Goal: Obtain resource: Obtain resource

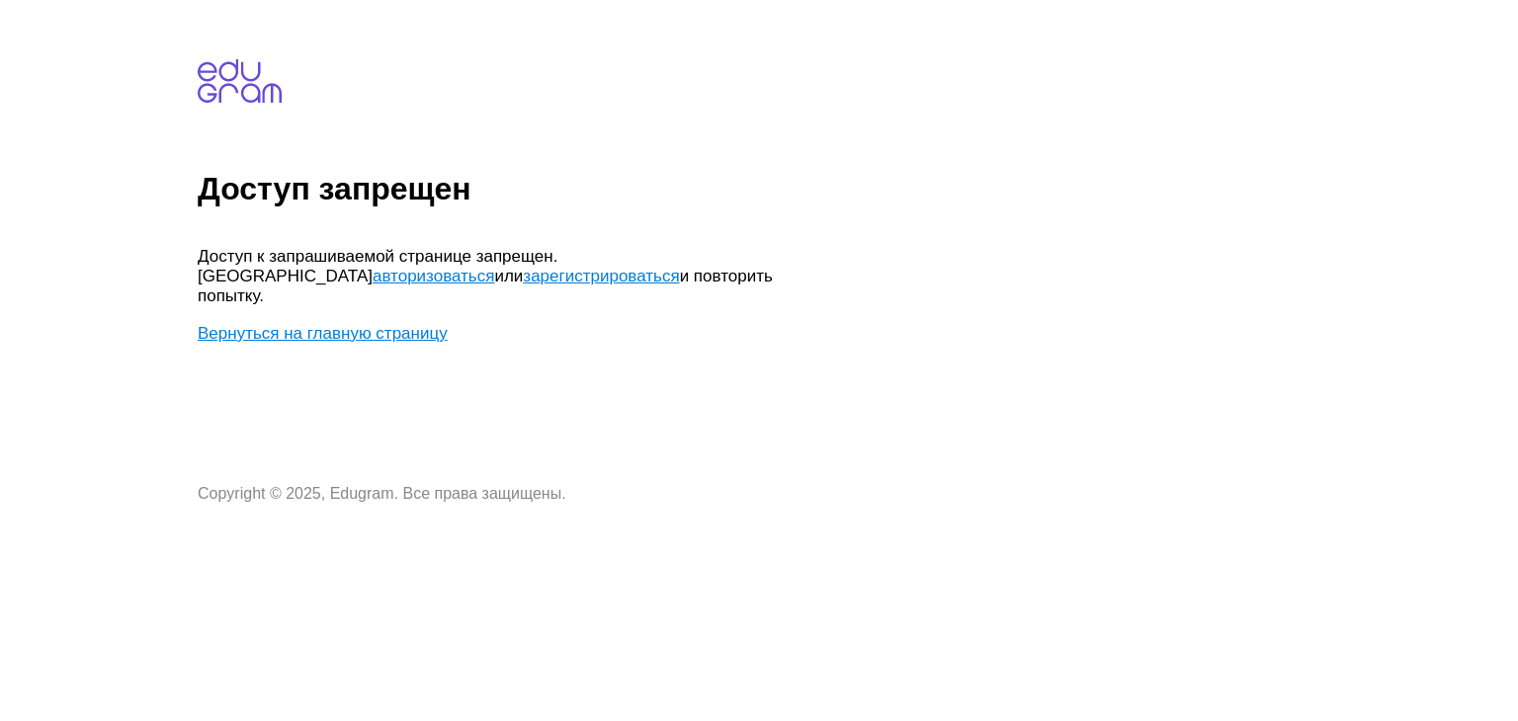
click at [494, 267] on link "авторизоваться" at bounding box center [434, 276] width 122 height 19
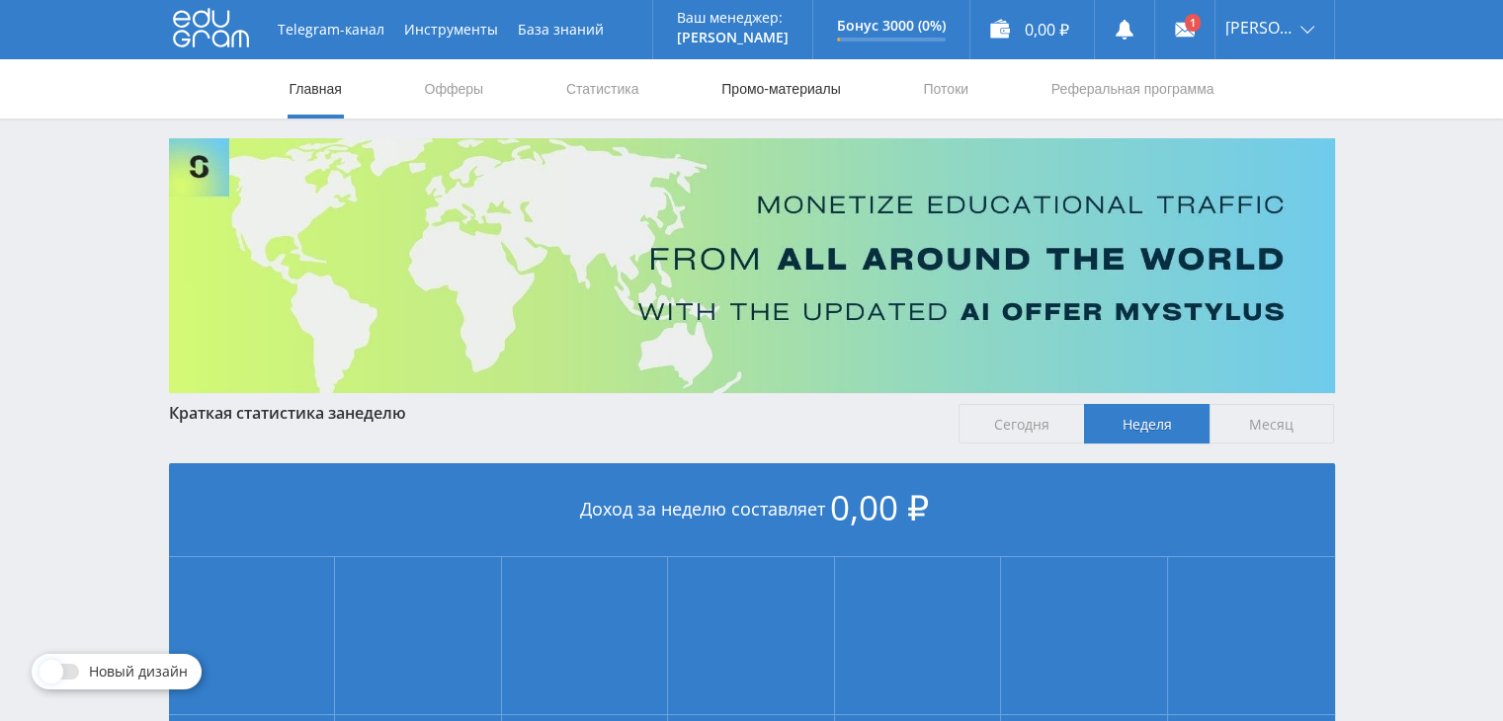
click at [765, 96] on link "Промо-материалы" at bounding box center [780, 88] width 123 height 59
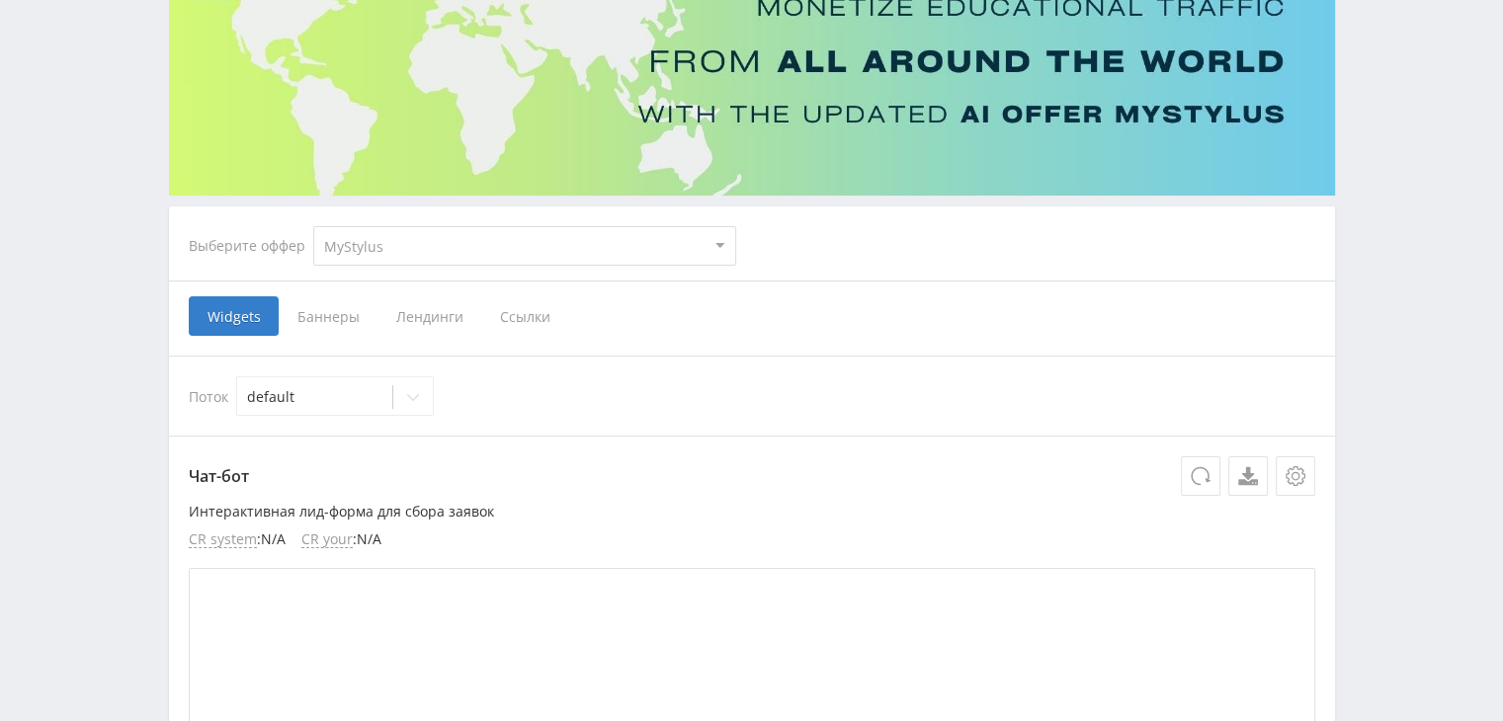
click at [440, 327] on span "Лендинги" at bounding box center [429, 316] width 104 height 40
click at [0, 0] on input "Лендинги" at bounding box center [0, 0] width 0 height 0
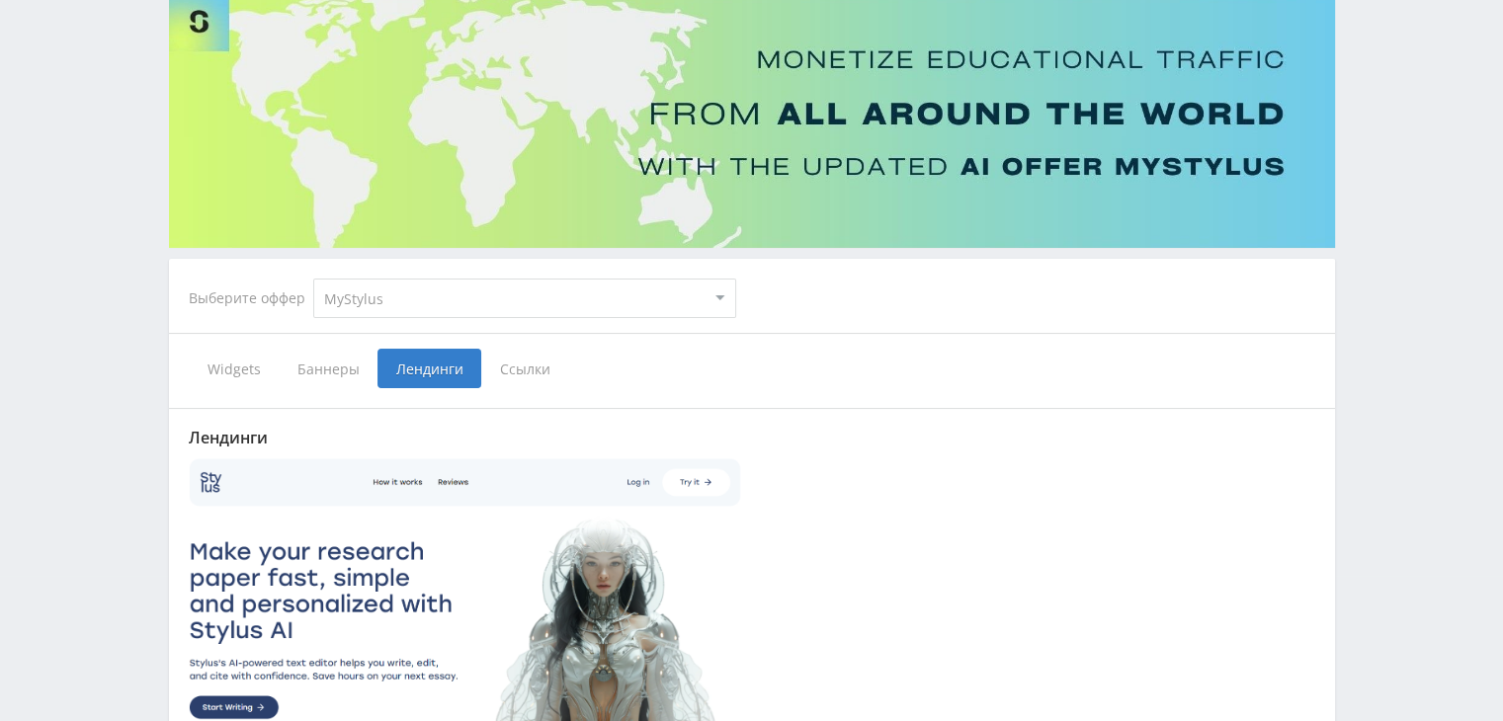
scroll to position [198, 0]
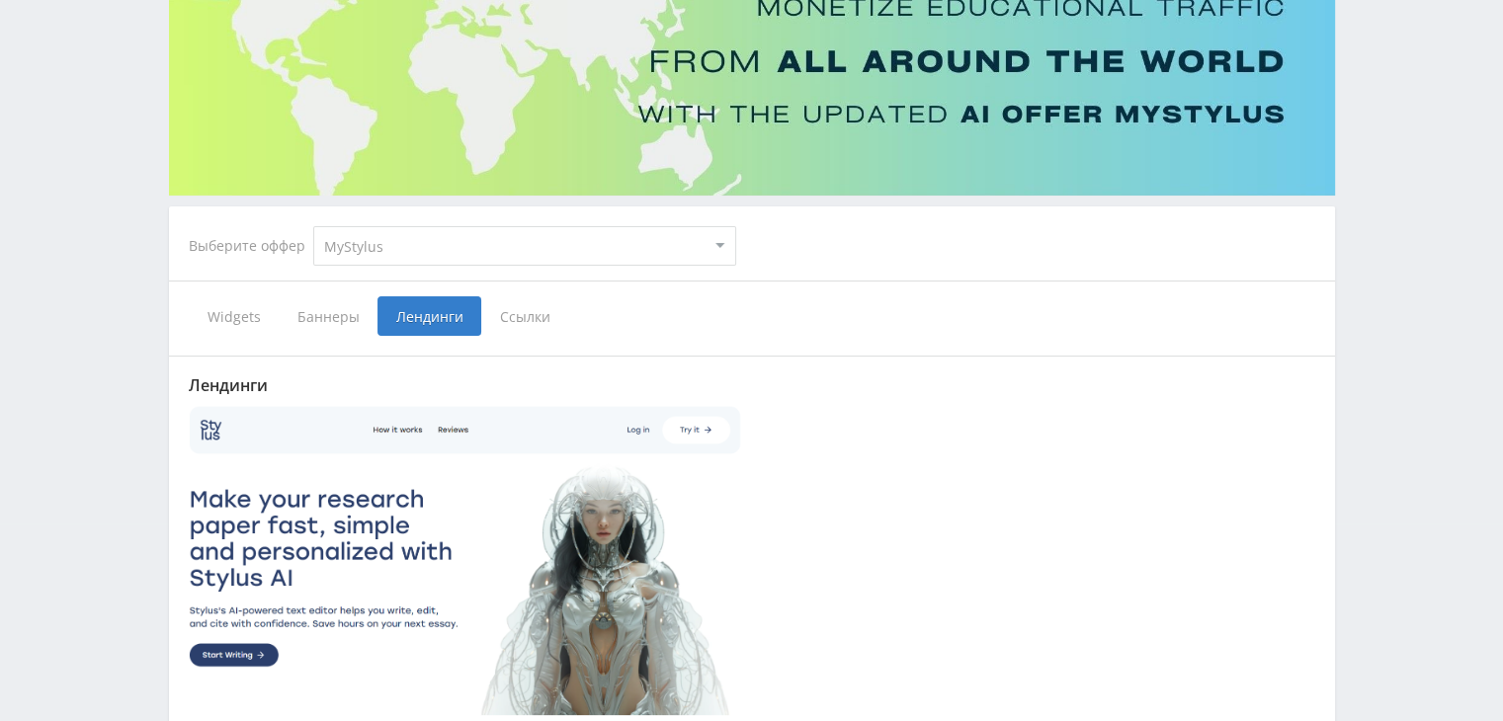
click at [534, 319] on span "Ссылки" at bounding box center [525, 316] width 88 height 40
click at [0, 0] on input "Ссылки" at bounding box center [0, 0] width 0 height 0
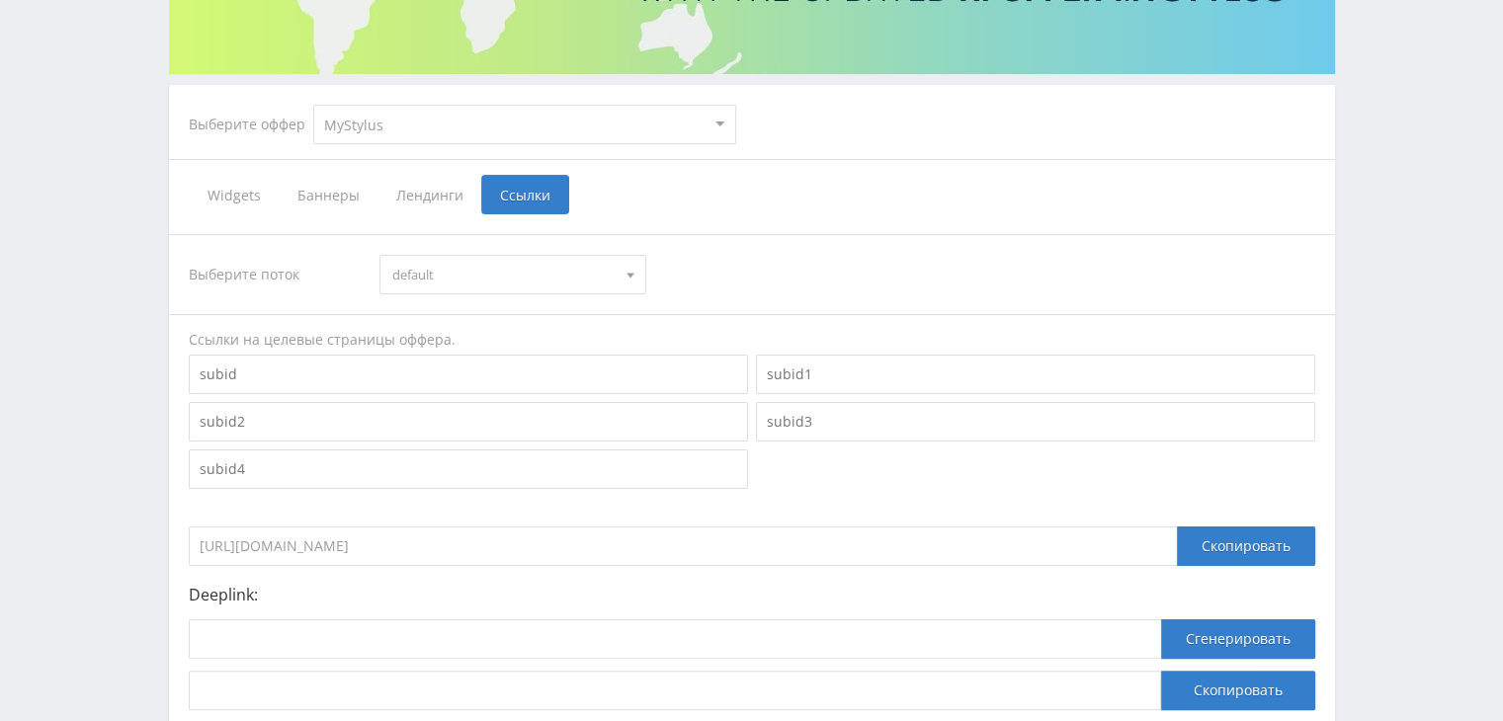
scroll to position [466, 0]
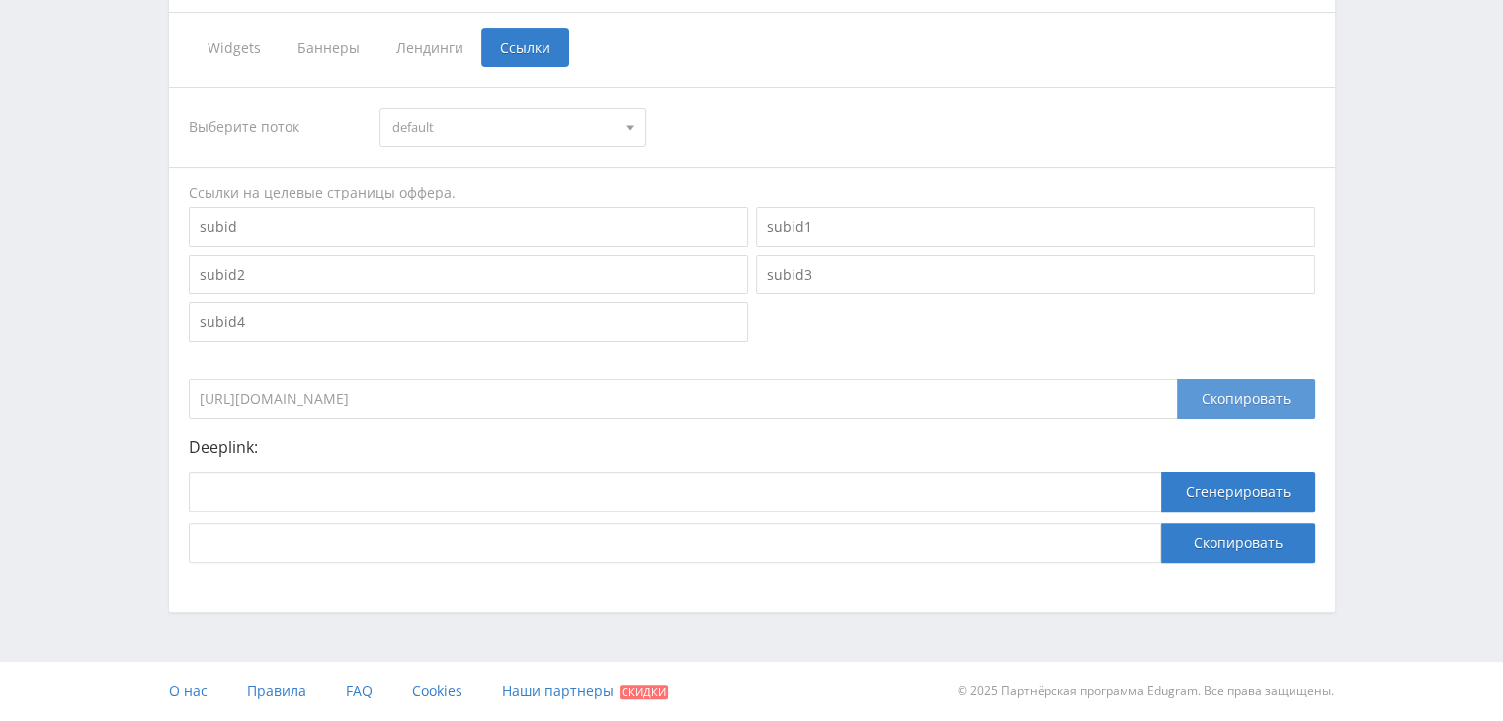
click at [1200, 404] on div "Скопировать" at bounding box center [1246, 399] width 138 height 40
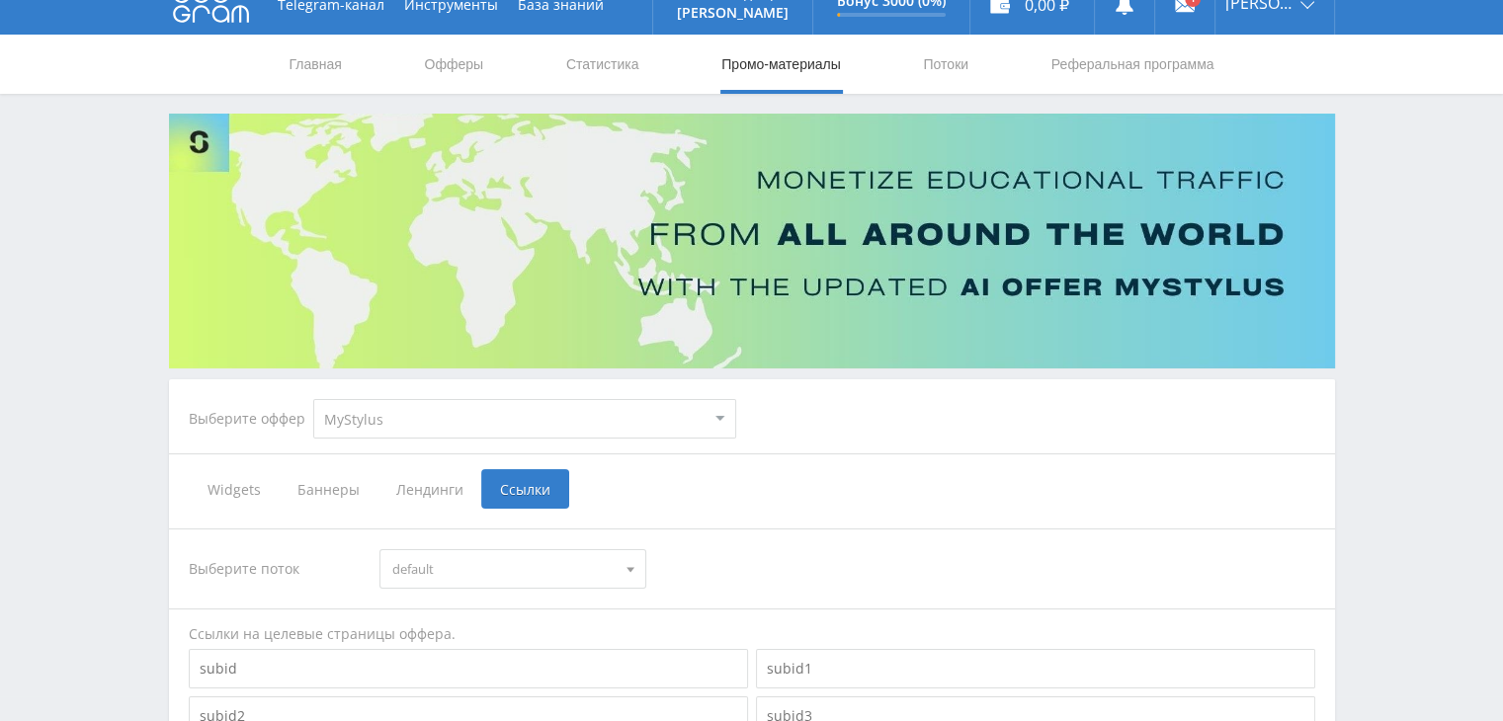
scroll to position [0, 0]
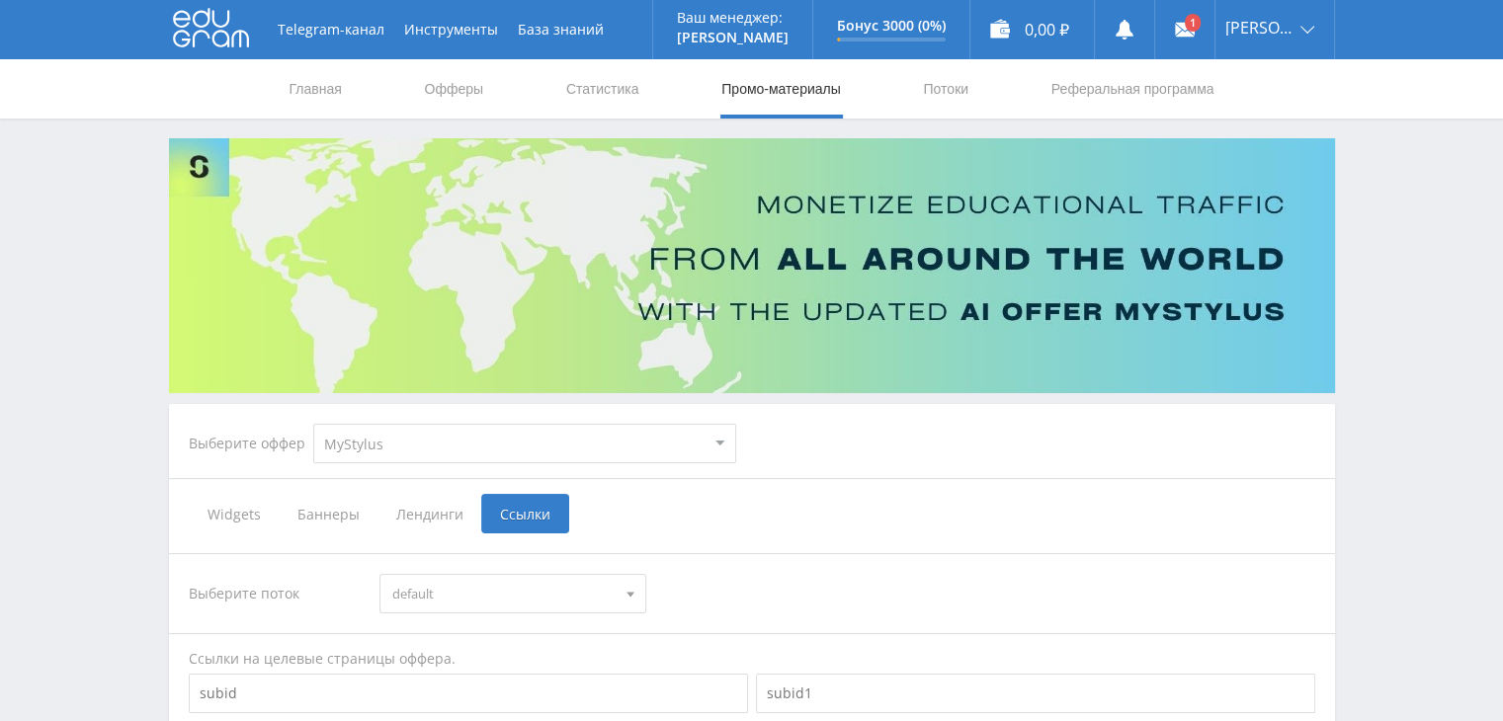
click at [631, 443] on select "MyStylus MyStylus - Revshare Кампус AI Studybay Автор24 Studybay [GEOGRAPHIC_DA…" at bounding box center [524, 444] width 423 height 40
select select "1"
click at [313, 424] on select "MyStylus MyStylus - Revshare Кампус AI Studybay Автор24 Studybay [GEOGRAPHIC_DA…" at bounding box center [524, 444] width 423 height 40
select select "1"
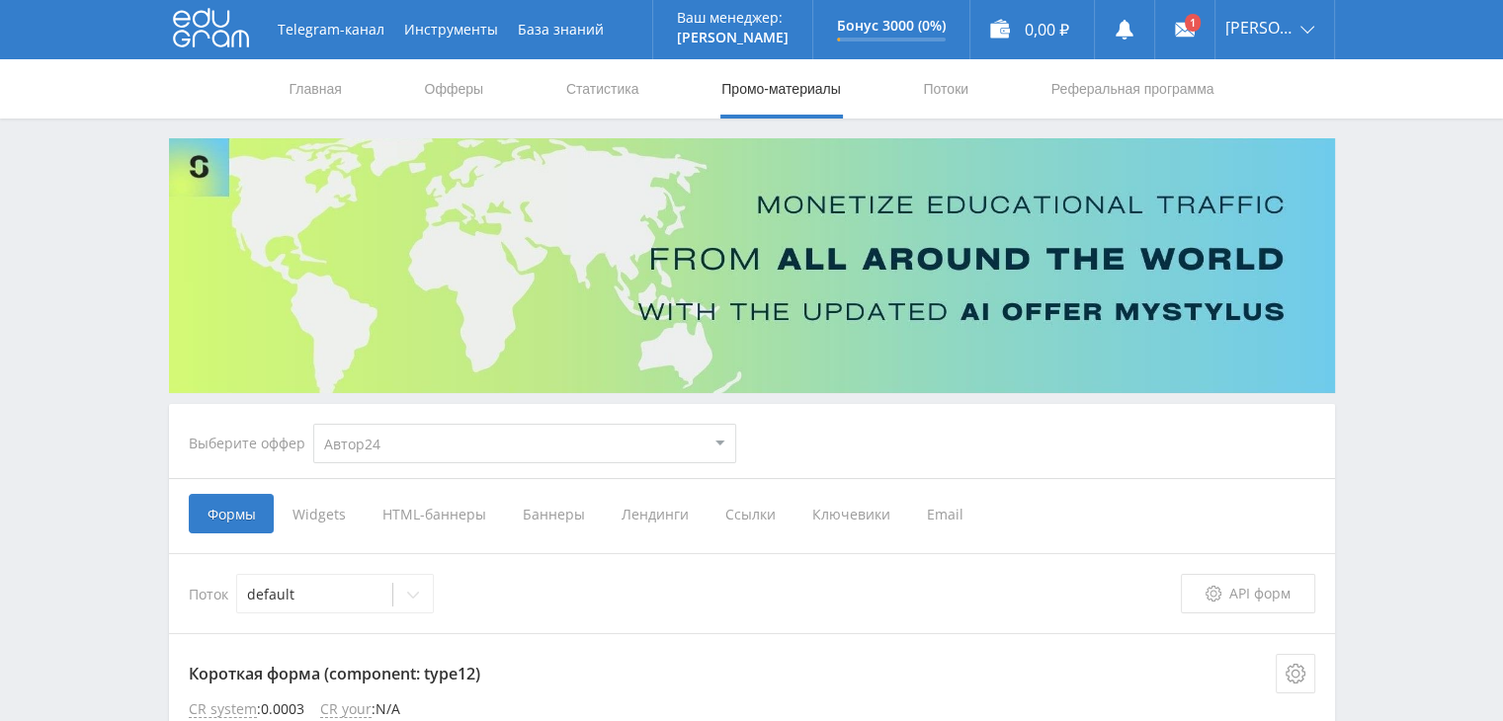
click at [734, 512] on span "Ссылки" at bounding box center [750, 514] width 87 height 40
click at [0, 0] on input "Ссылки" at bounding box center [0, 0] width 0 height 0
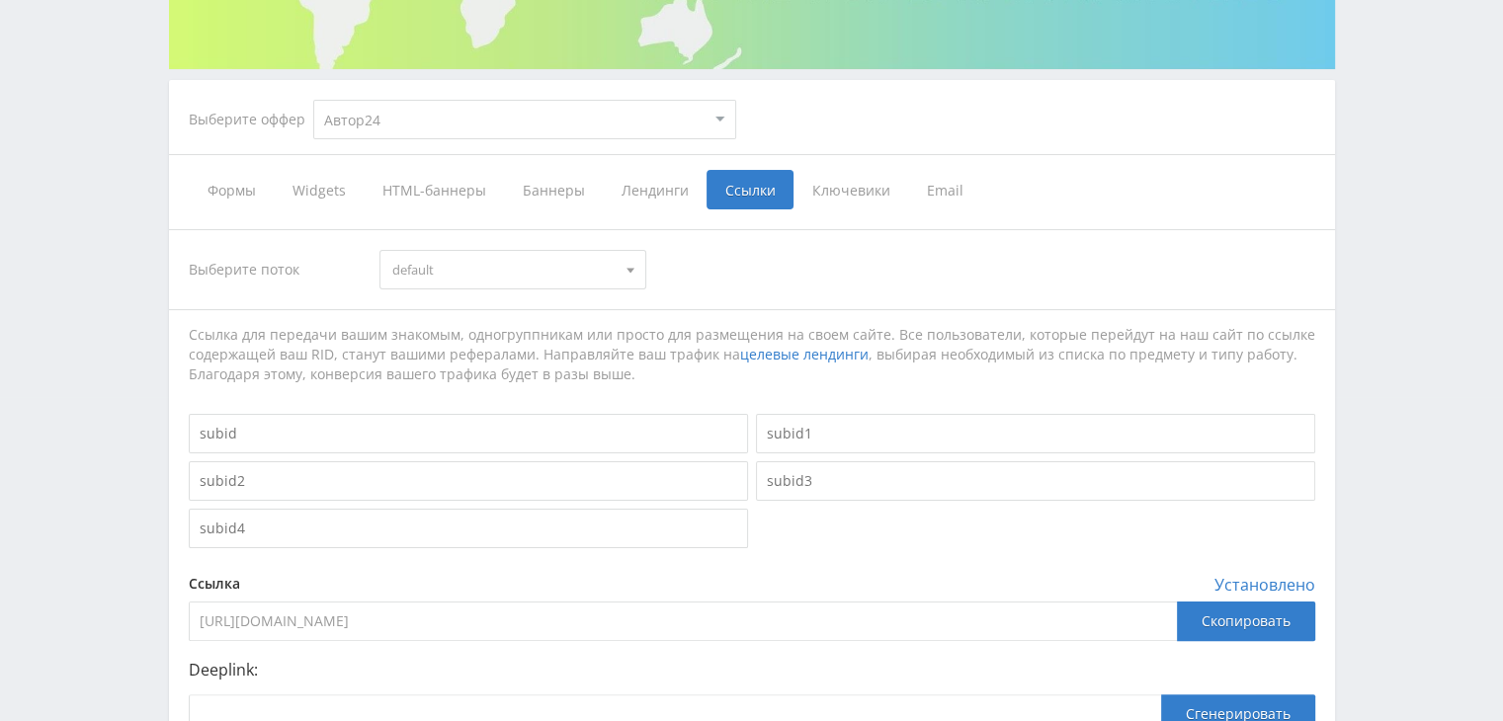
scroll to position [494, 0]
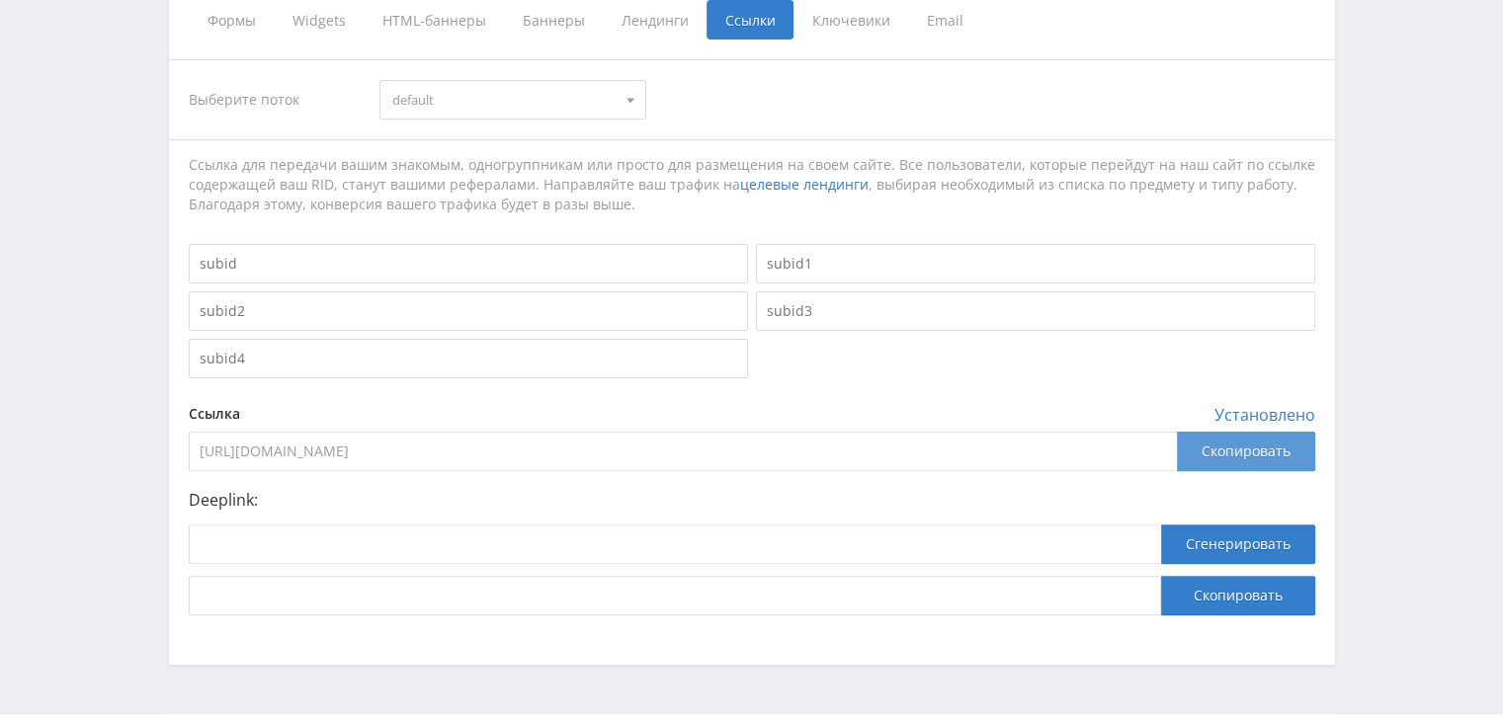
click at [1230, 458] on div "Скопировать" at bounding box center [1246, 452] width 138 height 40
